Goal: Transaction & Acquisition: Obtain resource

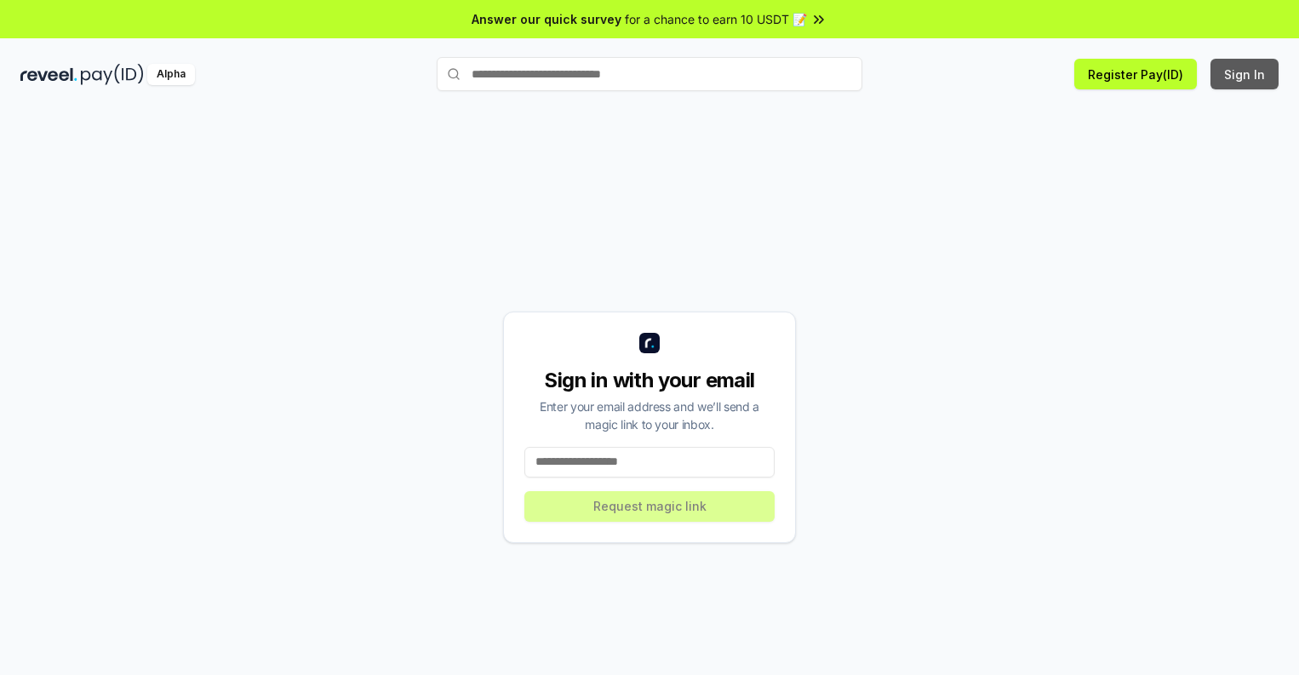
click at [1245, 74] on button "Sign In" at bounding box center [1244, 74] width 68 height 31
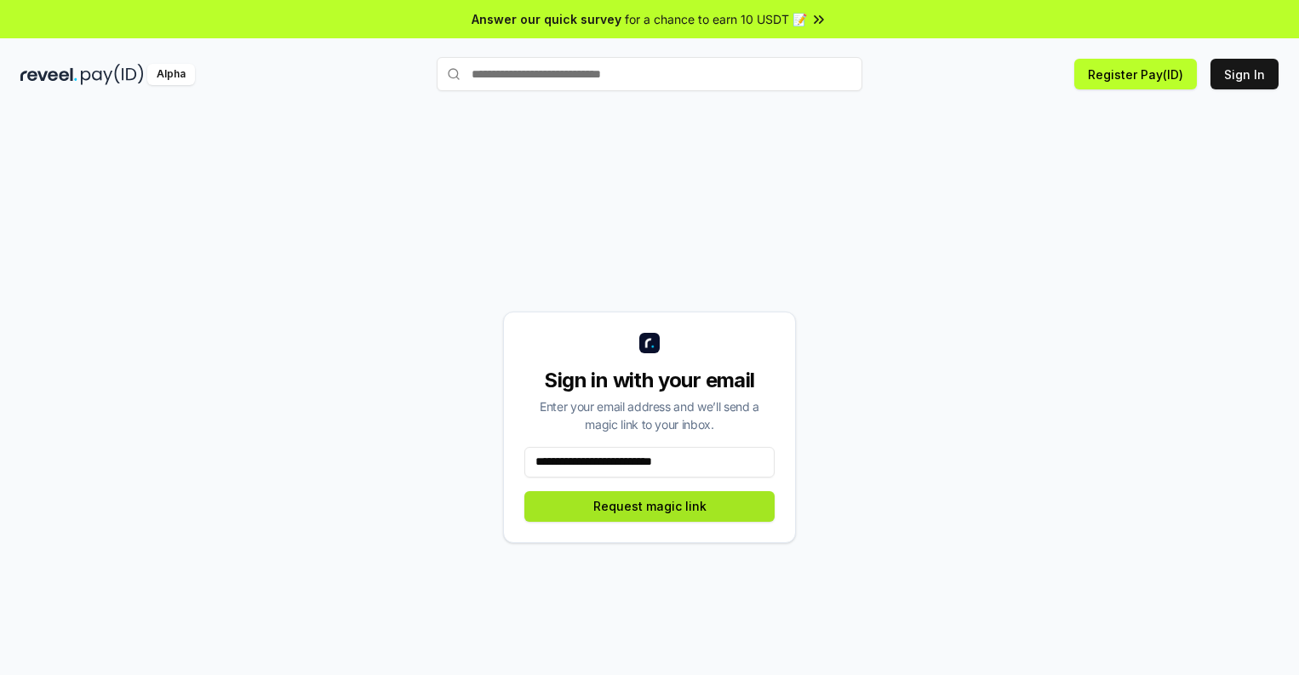
type input "**********"
click at [649, 506] on button "Request magic link" at bounding box center [649, 506] width 250 height 31
